Goal: Navigation & Orientation: Find specific page/section

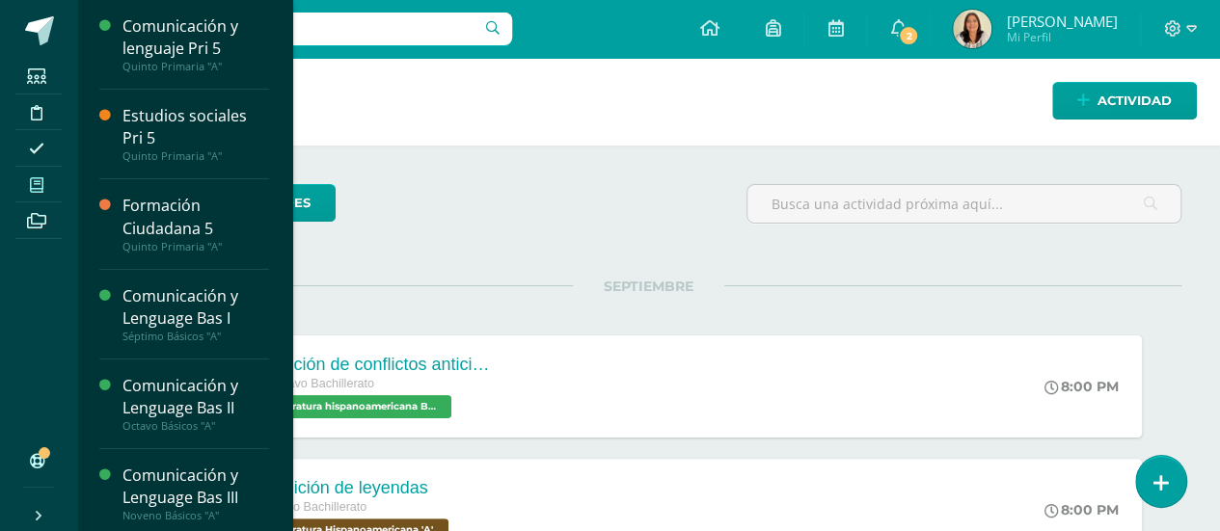
click at [46, 184] on span at bounding box center [36, 185] width 43 height 26
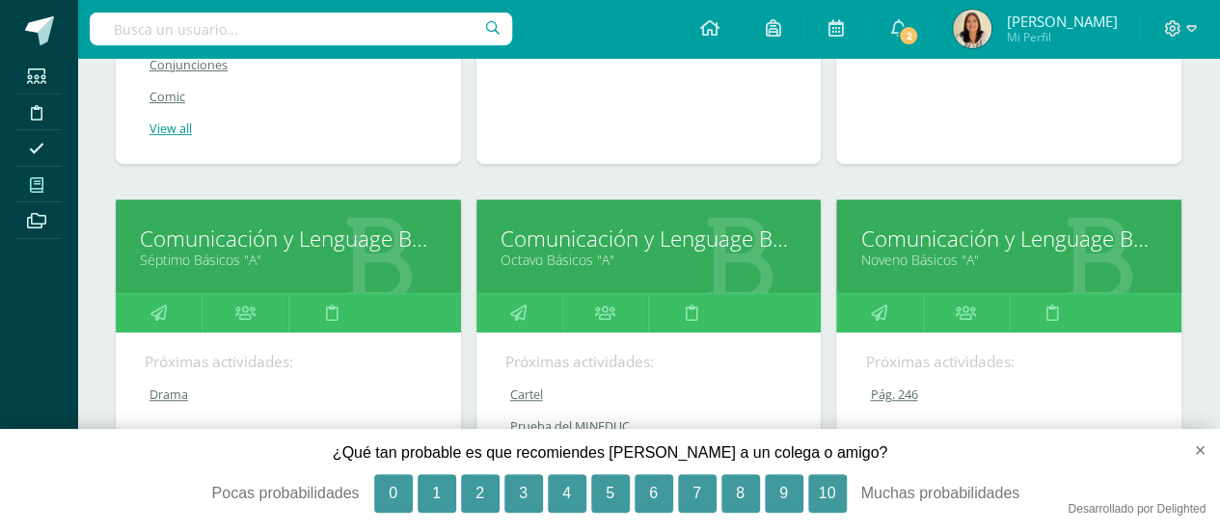
scroll to position [538, 0]
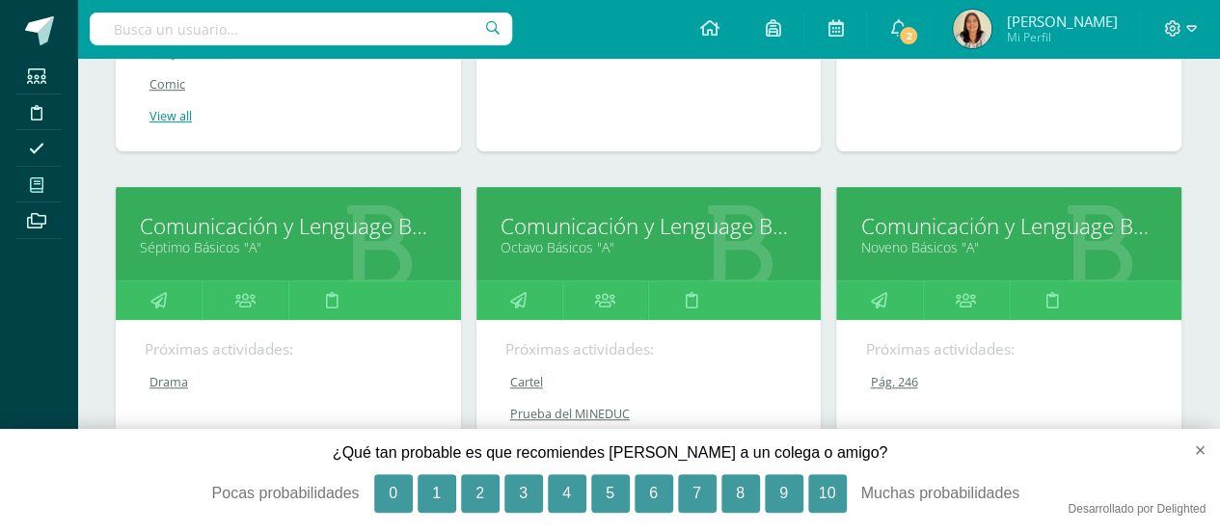
click at [1198, 256] on div "Todos los niveles Todos los niveles Nivel de Pruebas Bachillerato [GEOGRAPHIC_D…" at bounding box center [648, 351] width 1143 height 1363
click at [1198, 256] on div "Todos los niveles Todos los niveles Nivel de Pruebas Bachillerato Primaria Bási…" at bounding box center [648, 351] width 1143 height 1363
click at [708, 242] on link "Octavo Básicos "A"" at bounding box center [648, 247] width 297 height 18
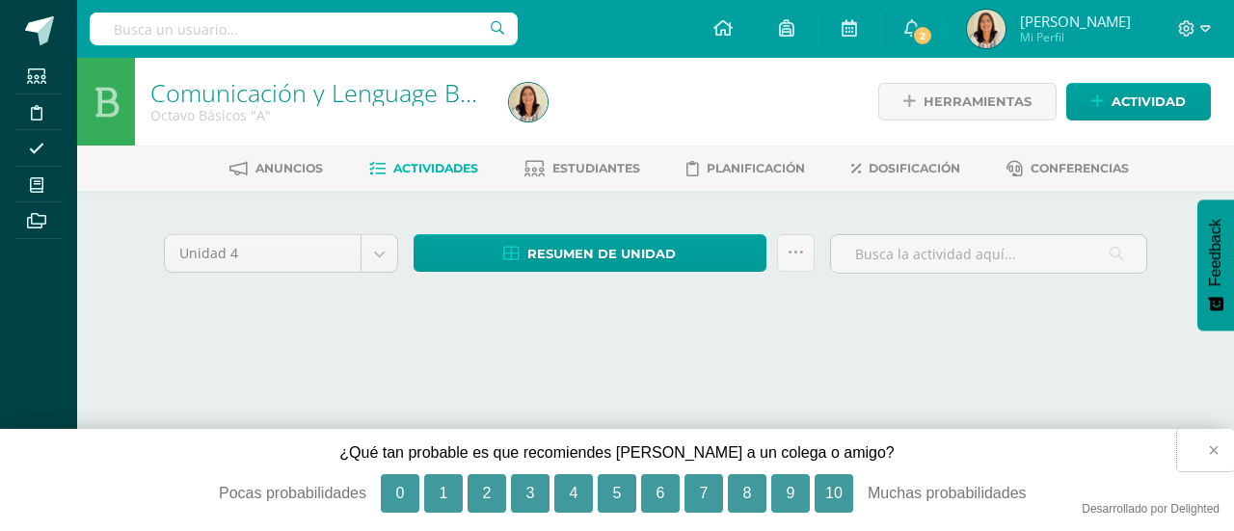
click at [1211, 445] on button "×" at bounding box center [1205, 450] width 57 height 42
